Goal: Task Accomplishment & Management: Manage account settings

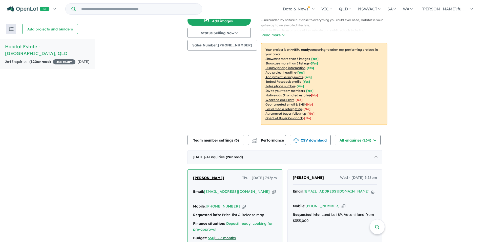
scroll to position [152, 0]
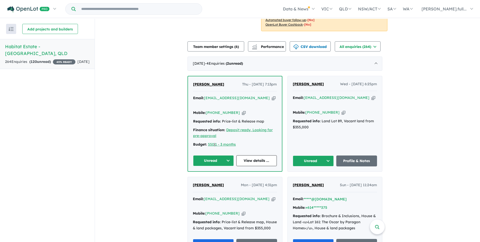
drag, startPoint x: 356, startPoint y: 98, endPoint x: 348, endPoint y: 91, distance: 10.4
click at [372, 98] on icon "button" at bounding box center [374, 97] width 4 height 5
click at [315, 159] on button "Unread" at bounding box center [313, 160] width 41 height 11
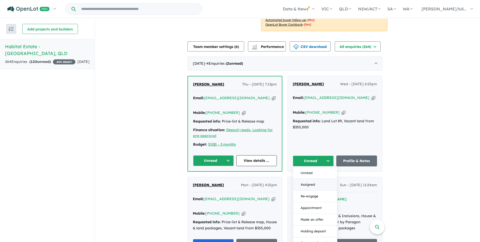
click at [318, 179] on button "Assigned" at bounding box center [315, 185] width 44 height 12
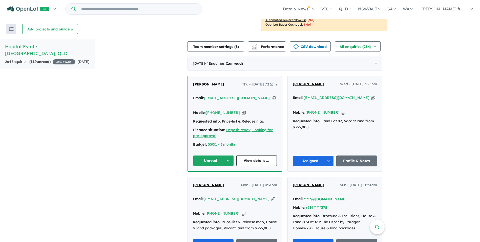
click at [272, 99] on icon "button" at bounding box center [274, 97] width 4 height 5
click at [215, 155] on button "Unread" at bounding box center [213, 160] width 41 height 11
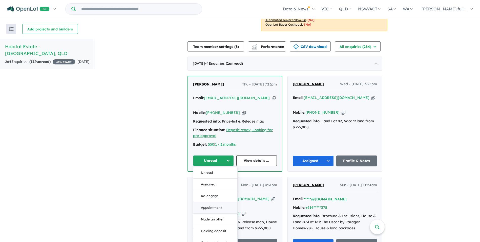
click at [214, 202] on button "Appointment" at bounding box center [215, 208] width 44 height 12
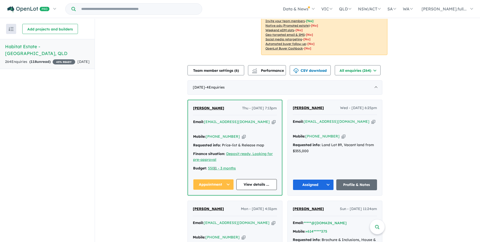
scroll to position [127, 0]
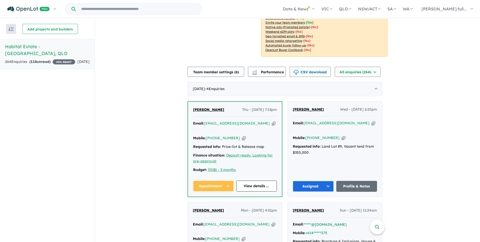
click at [216, 170] on div "[PERSON_NAME] Thu - [DATE] 7:13pm Email: [EMAIL_ADDRESS][DOMAIN_NAME] Copied! M…" at bounding box center [235, 149] width 94 height 95
click at [216, 180] on button "Appointment" at bounding box center [213, 185] width 41 height 11
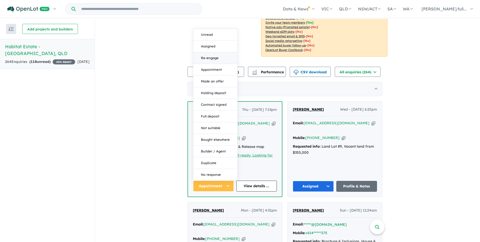
click at [220, 54] on button "Re-engage" at bounding box center [215, 58] width 44 height 12
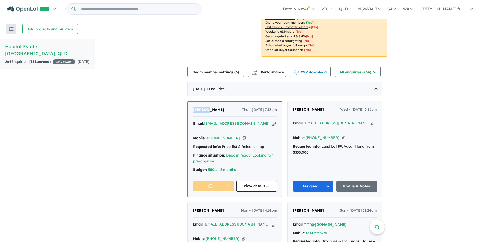
click at [216, 181] on button "Re-engage" at bounding box center [213, 185] width 41 height 11
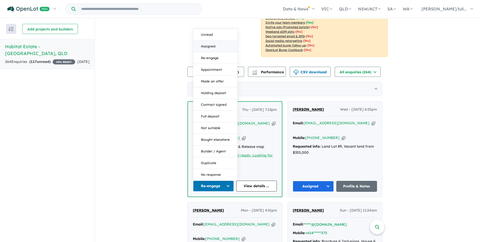
click at [224, 44] on button "Assigned" at bounding box center [215, 47] width 44 height 12
